Goal: Task Accomplishment & Management: Manage account settings

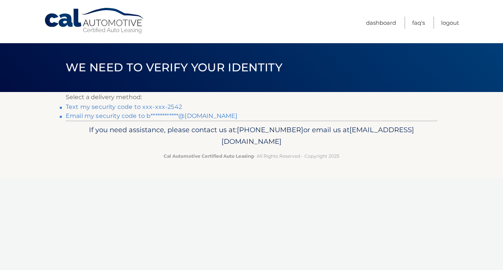
click at [127, 115] on link "**********" at bounding box center [152, 115] width 172 height 7
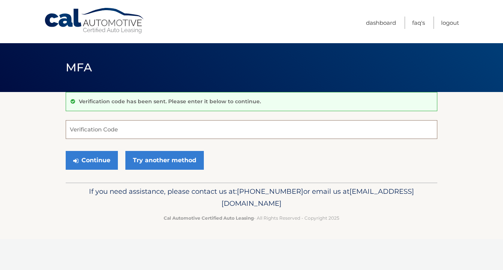
click at [251, 131] on input "Verification Code" at bounding box center [252, 129] width 372 height 19
type input "791515"
click at [86, 160] on button "Continue" at bounding box center [92, 160] width 52 height 19
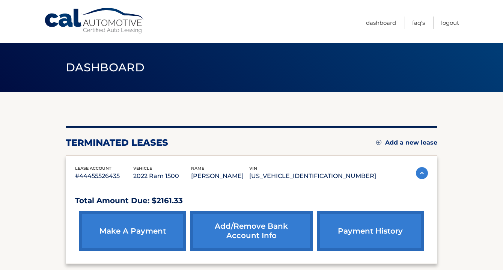
click at [370, 231] on link "payment history" at bounding box center [370, 231] width 107 height 40
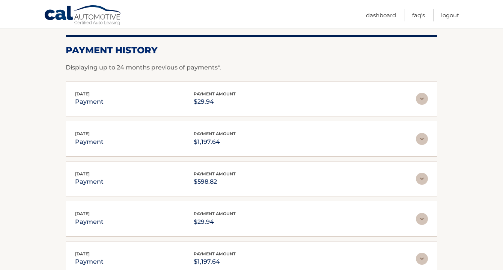
scroll to position [103, 0]
click at [420, 139] on img at bounding box center [422, 139] width 12 height 12
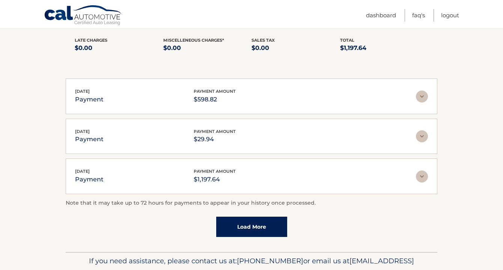
scroll to position [234, 0]
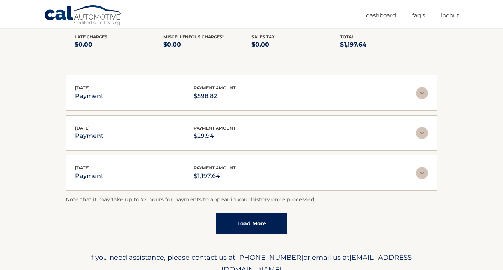
click at [425, 173] on img at bounding box center [422, 173] width 12 height 12
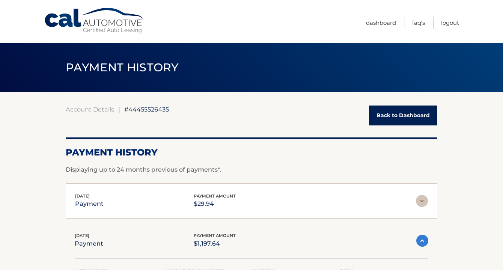
scroll to position [0, 0]
click at [390, 117] on link "Back to Dashboard" at bounding box center [403, 116] width 68 height 20
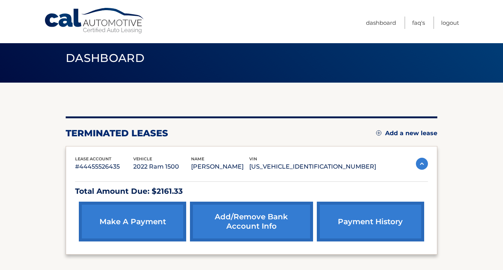
scroll to position [9, 0]
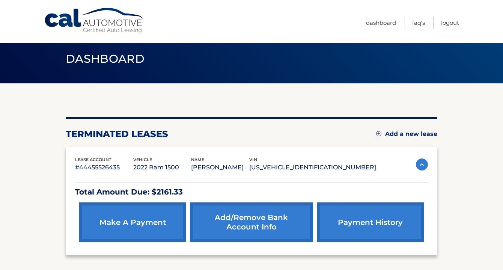
click at [370, 216] on link "payment history" at bounding box center [370, 222] width 107 height 40
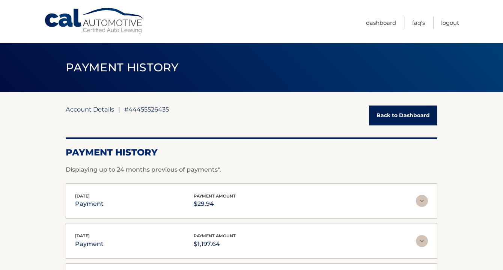
click at [97, 109] on link "Account Details" at bounding box center [90, 110] width 48 height 8
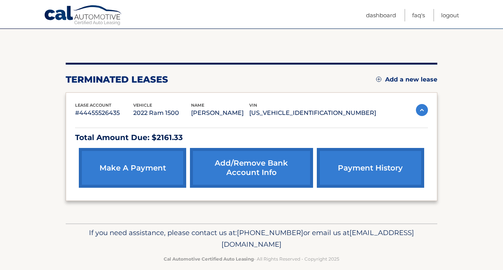
scroll to position [70, 0]
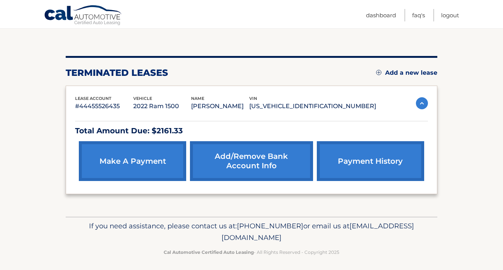
click at [158, 169] on link "make a payment" at bounding box center [132, 161] width 107 height 40
click at [138, 164] on link "make a payment" at bounding box center [132, 161] width 107 height 40
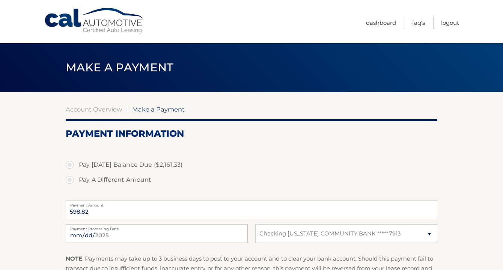
select select "M2Q2NzBiNDMtZmMyYS00ZTEwLWJiZGItNTZjOGVlMjcyZmFm"
click at [94, 107] on link "Account Overview" at bounding box center [94, 110] width 56 height 8
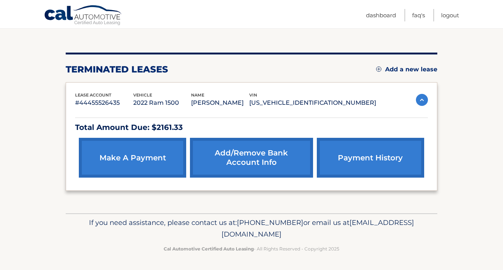
scroll to position [72, 0]
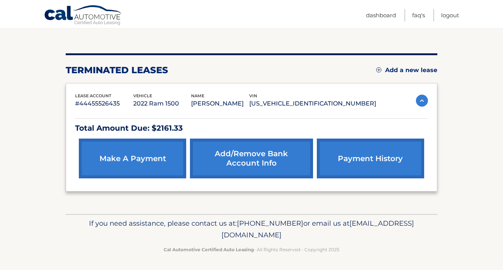
click at [346, 164] on link "payment history" at bounding box center [370, 159] width 107 height 40
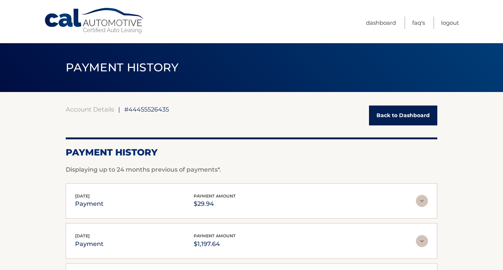
click at [397, 117] on link "Back to Dashboard" at bounding box center [403, 116] width 68 height 20
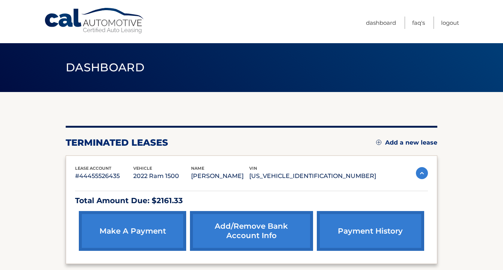
scroll to position [0, 0]
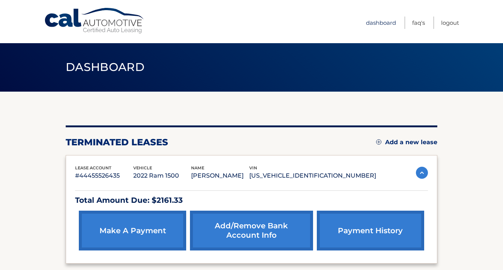
click at [377, 23] on link "Dashboard" at bounding box center [381, 23] width 30 height 12
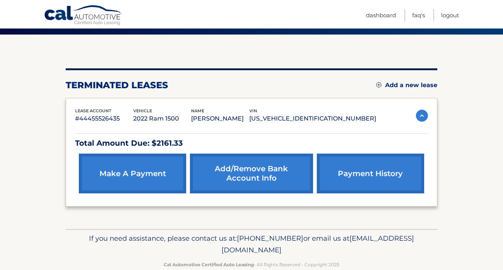
scroll to position [65, 0]
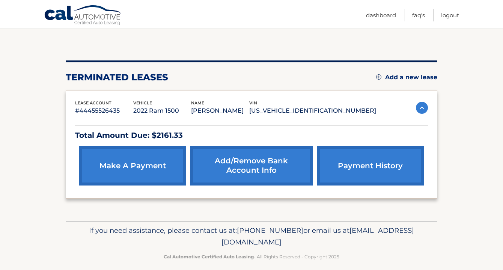
click at [146, 168] on link "make a payment" at bounding box center [132, 166] width 107 height 40
click at [347, 169] on link "payment history" at bounding box center [370, 166] width 107 height 40
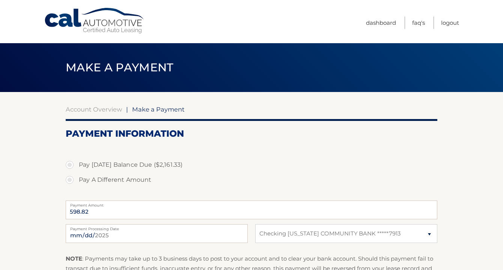
select select "M2Q2NzBiNDMtZmMyYS00ZTEwLWJiZGItNTZjOGVlMjcyZmFm"
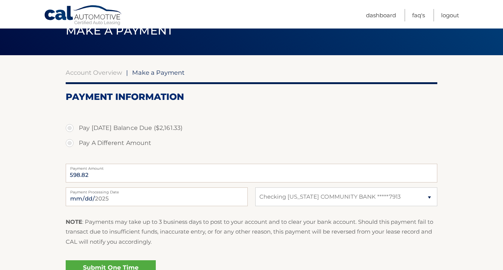
scroll to position [35, 0]
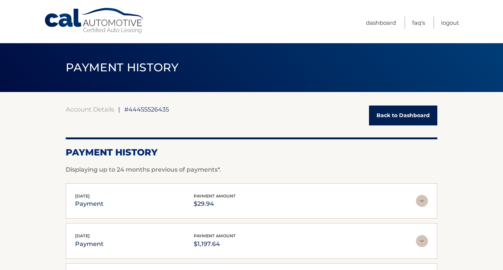
click at [400, 115] on link "Back to Dashboard" at bounding box center [403, 116] width 68 height 20
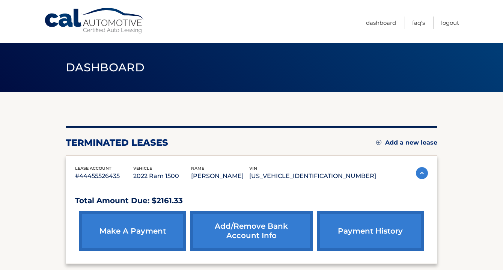
click at [357, 238] on link "payment history" at bounding box center [370, 231] width 107 height 40
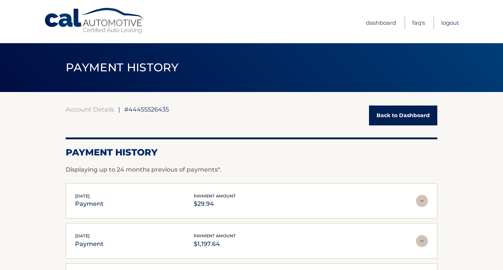
click at [449, 25] on link "Logout" at bounding box center [450, 23] width 18 height 12
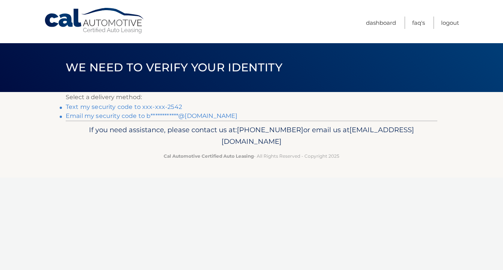
click at [186, 117] on link "**********" at bounding box center [152, 115] width 172 height 7
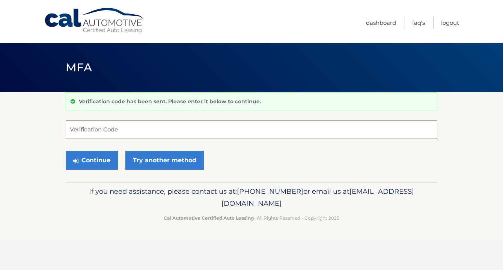
click at [173, 127] on input "Verification Code" at bounding box center [252, 129] width 372 height 19
type input "882974"
click at [89, 156] on button "Continue" at bounding box center [92, 160] width 52 height 19
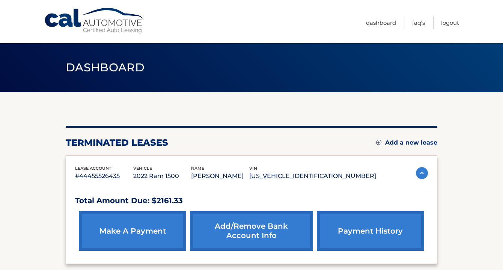
click at [422, 173] on img at bounding box center [422, 173] width 12 height 12
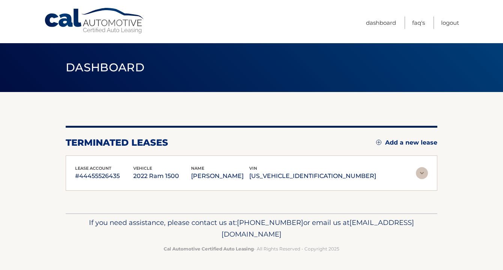
click at [422, 173] on img at bounding box center [422, 173] width 12 height 12
